Goal: Answer question/provide support: Answer question/provide support

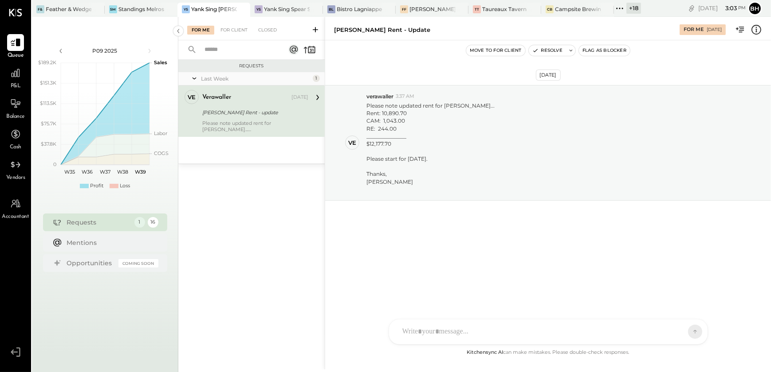
click at [435, 330] on div "DS [PERSON_NAME] SN [PERSON_NAME] V verawaller A alimehdi.sunsara BK [PERSON_NA…" at bounding box center [547, 332] width 319 height 26
click at [685, 333] on icon at bounding box center [687, 331] width 8 height 9
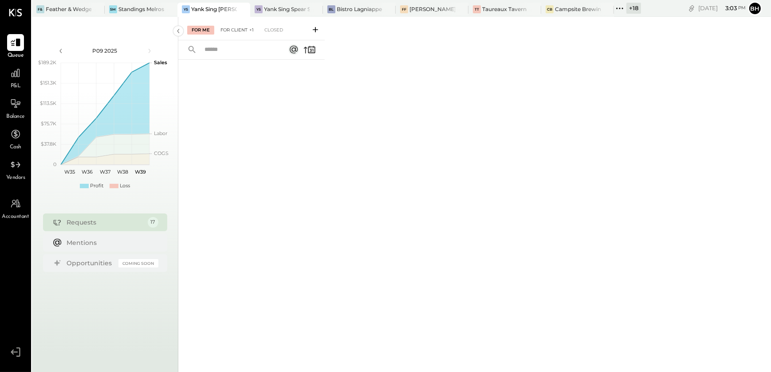
click at [243, 31] on div "For Client +1" at bounding box center [237, 30] width 42 height 9
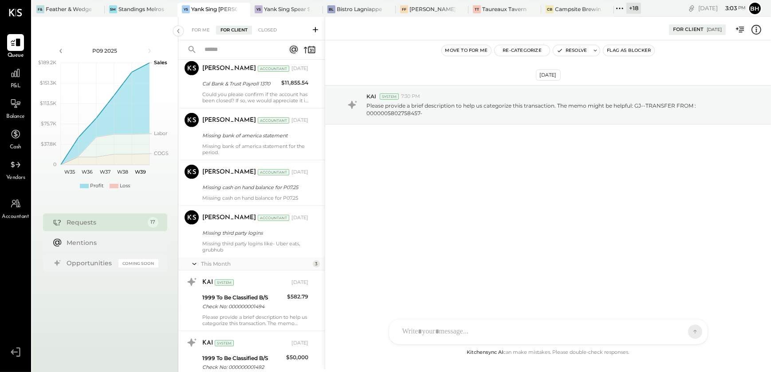
scroll to position [742, 0]
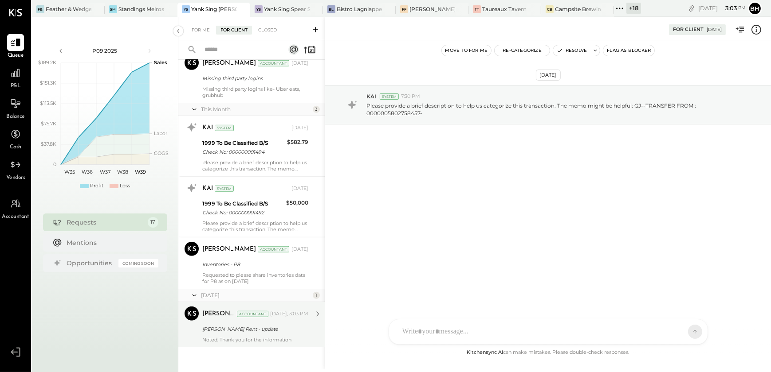
click at [255, 341] on div "Noted, Thank you for the information" at bounding box center [255, 340] width 106 height 6
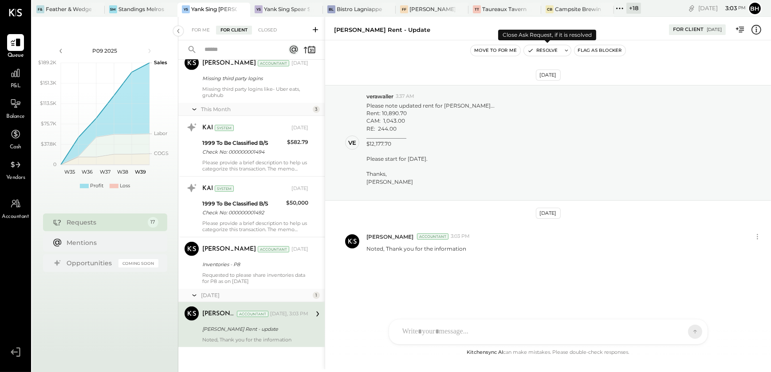
click at [545, 52] on button "Resolve" at bounding box center [542, 50] width 37 height 11
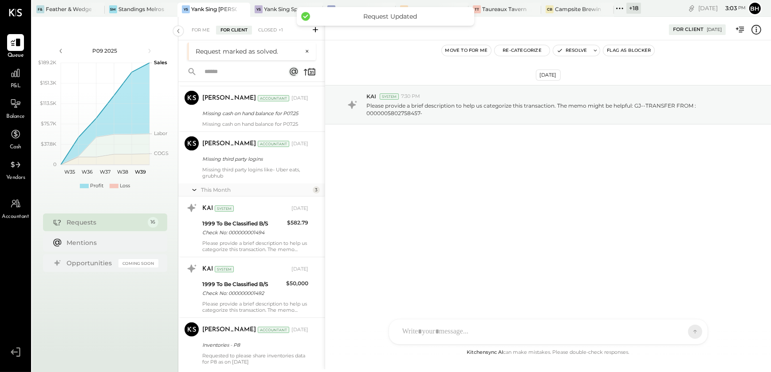
scroll to position [4, 0]
